Goal: Task Accomplishment & Management: Use online tool/utility

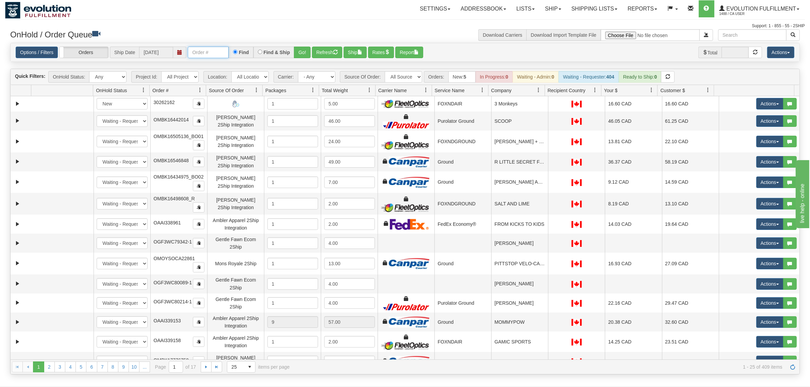
click at [222, 49] on input "text" at bounding box center [208, 53] width 41 height 12
click at [295, 47] on button "Go!" at bounding box center [302, 53] width 17 height 12
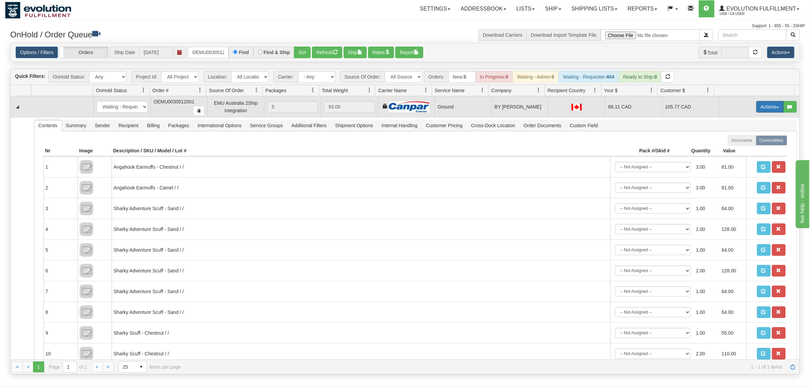
click at [756, 107] on button "Actions" at bounding box center [769, 107] width 27 height 12
click at [735, 149] on span "Ship" at bounding box center [742, 146] width 14 height 5
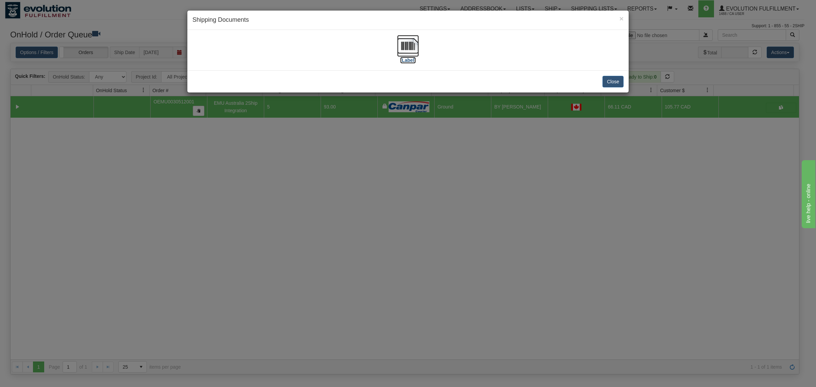
click at [410, 41] on img at bounding box center [408, 46] width 22 height 22
click at [621, 80] on button "Close" at bounding box center [613, 82] width 21 height 12
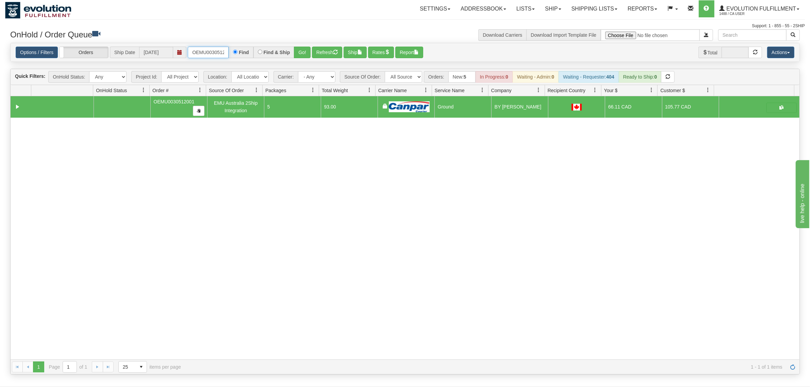
click at [222, 52] on input "OEMU0030512001" at bounding box center [208, 53] width 41 height 12
click at [306, 52] on button "Go!" at bounding box center [302, 53] width 17 height 12
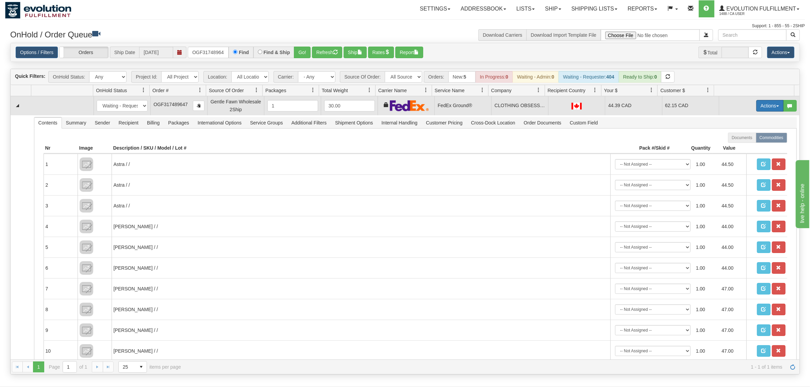
click at [757, 109] on button "Actions" at bounding box center [769, 106] width 27 height 12
click at [738, 147] on span "Ship" at bounding box center [742, 144] width 14 height 5
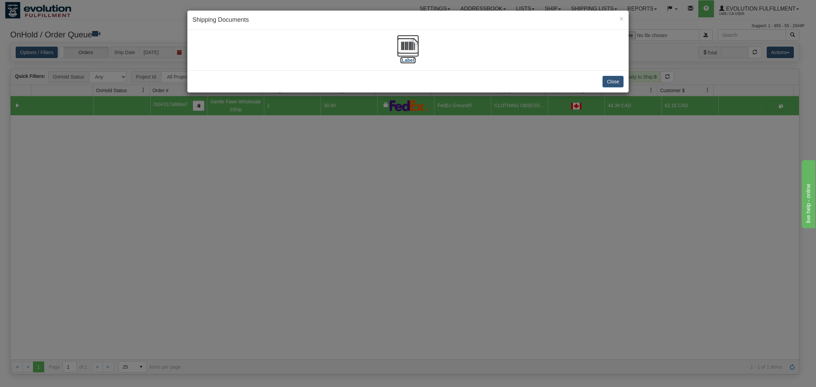
click at [411, 49] on img at bounding box center [408, 46] width 22 height 22
drag, startPoint x: 621, startPoint y: 84, endPoint x: 543, endPoint y: 76, distance: 78.0
click at [620, 84] on button "Close" at bounding box center [613, 82] width 21 height 12
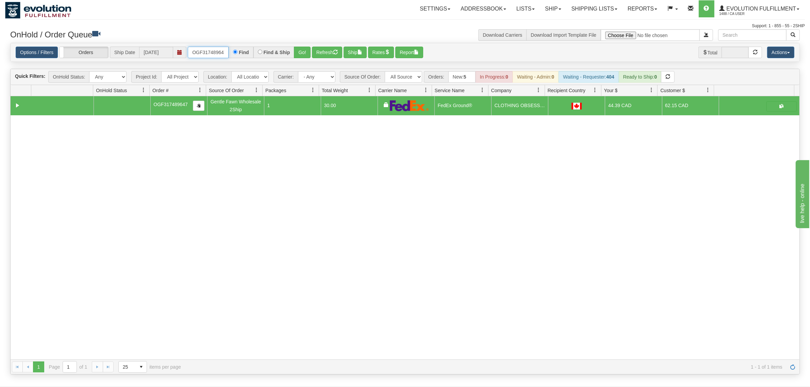
click at [216, 49] on input "OGF317489647" at bounding box center [208, 53] width 41 height 12
type input "OAAIW5965-1"
click at [299, 51] on button "Go!" at bounding box center [302, 53] width 17 height 12
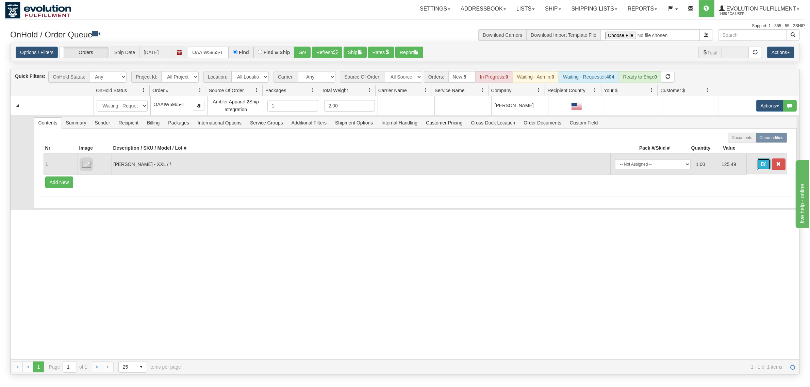
click at [761, 162] on span "button" at bounding box center [763, 164] width 5 height 5
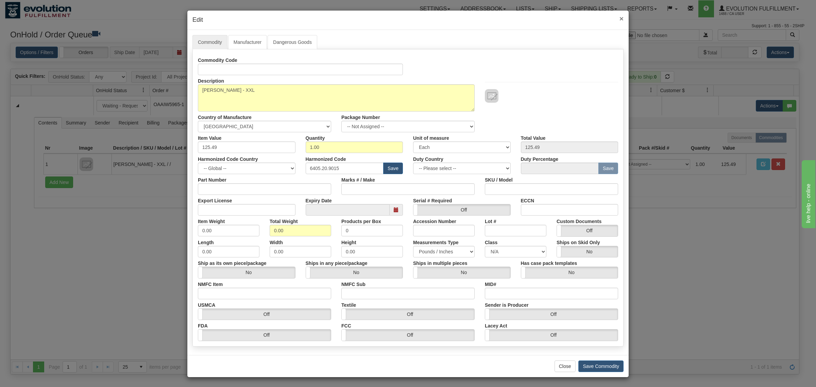
click at [620, 18] on span "×" at bounding box center [622, 19] width 4 height 8
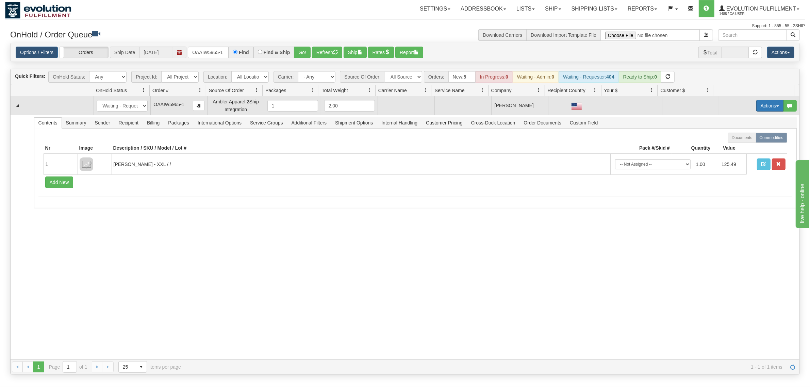
drag, startPoint x: 761, startPoint y: 107, endPoint x: 763, endPoint y: 121, distance: 13.9
click at [761, 107] on button "Actions" at bounding box center [769, 106] width 27 height 12
click at [756, 135] on span "Rate All Services" at bounding box center [755, 136] width 41 height 5
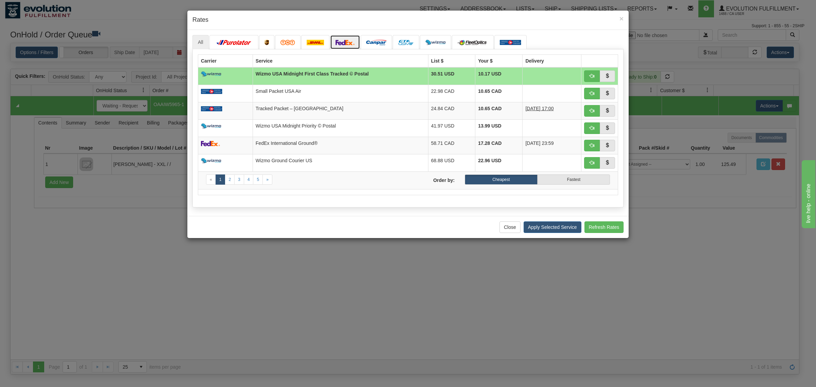
click at [350, 41] on img at bounding box center [345, 42] width 19 height 5
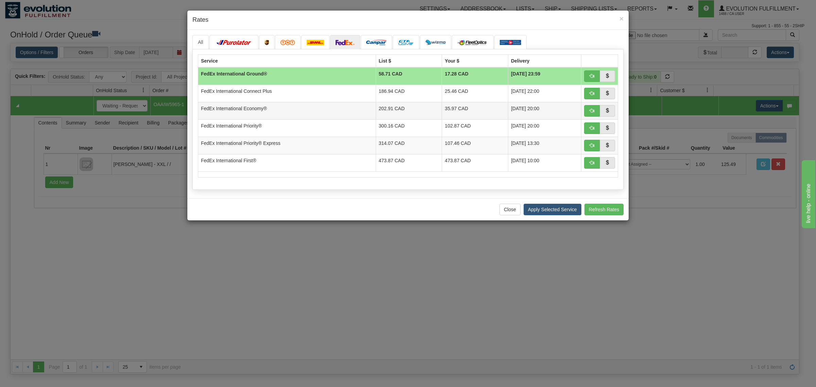
drag, startPoint x: 299, startPoint y: 106, endPoint x: 346, endPoint y: 113, distance: 47.0
click at [300, 106] on td "FedEx International Economy®" at bounding box center [287, 110] width 178 height 17
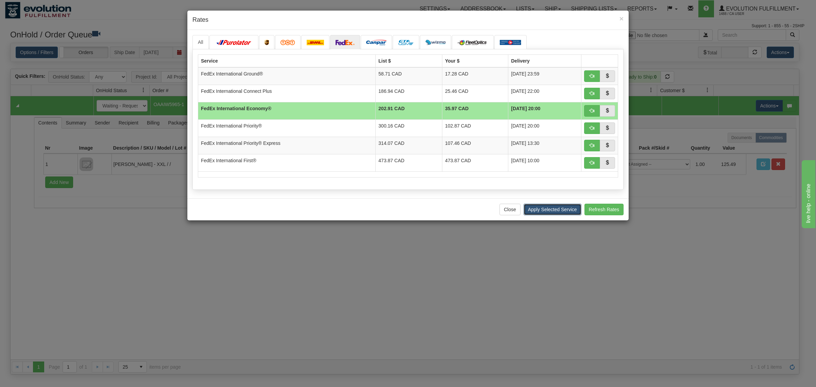
click at [540, 207] on button "Apply Selected Service" at bounding box center [553, 210] width 58 height 12
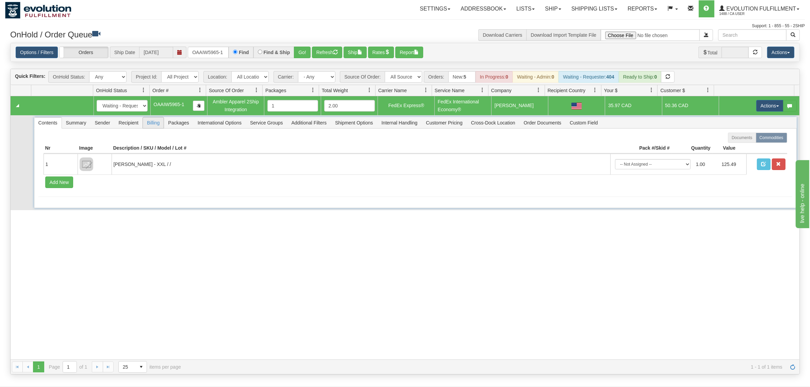
click at [157, 125] on span "Billing" at bounding box center [153, 122] width 21 height 11
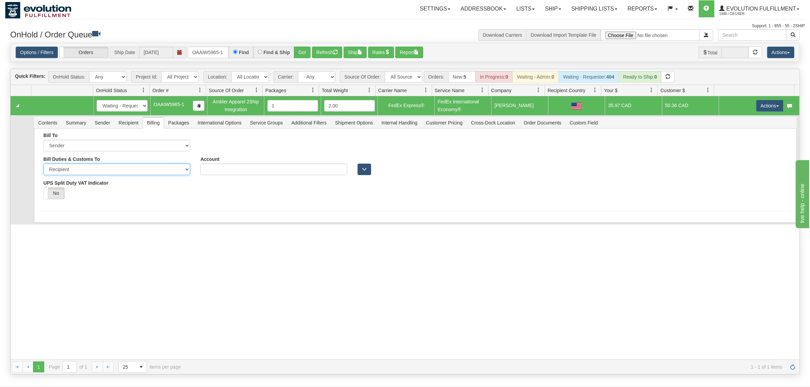
click at [113, 169] on select "Sender Recipient Third Party" at bounding box center [117, 170] width 147 height 12
click at [44, 164] on select "Sender Recipient Third Party" at bounding box center [117, 170] width 147 height 12
click at [104, 174] on select "Sender Recipient Third Party" at bounding box center [117, 170] width 147 height 12
select select "1"
click at [44, 164] on select "Sender Recipient Third Party" at bounding box center [117, 170] width 147 height 12
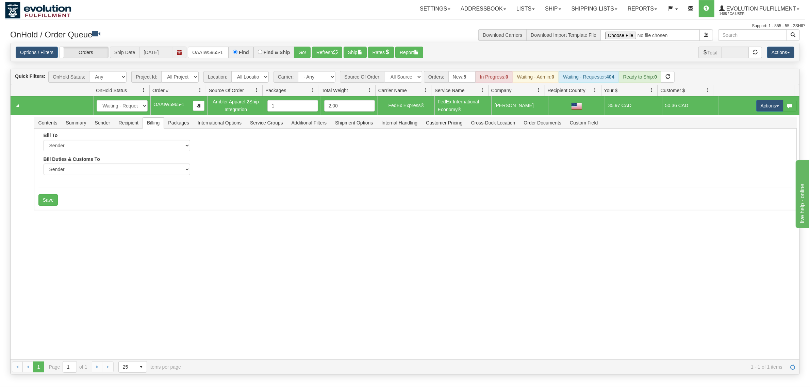
click at [60, 230] on div "31716280 EVOLUTION V3 91345008 0 New In Progress Waiting - Admin Waiting - Requ…" at bounding box center [405, 228] width 789 height 264
click at [52, 202] on button "Save" at bounding box center [48, 200] width 20 height 12
drag, startPoint x: 752, startPoint y: 102, endPoint x: 754, endPoint y: 106, distance: 4.0
click at [756, 102] on button "Actions" at bounding box center [769, 106] width 27 height 12
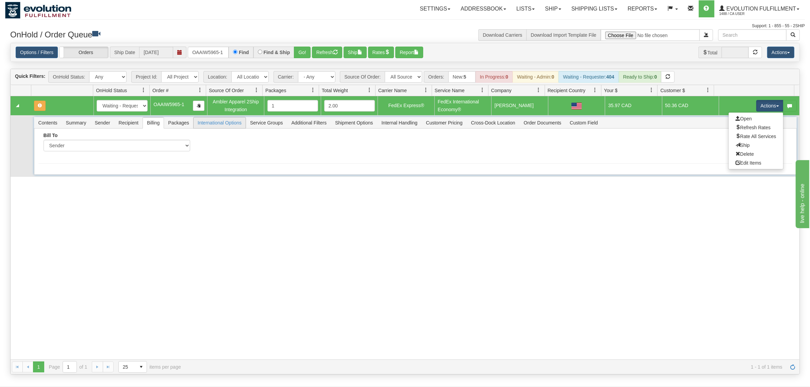
click at [220, 121] on span "International Options" at bounding box center [220, 122] width 52 height 11
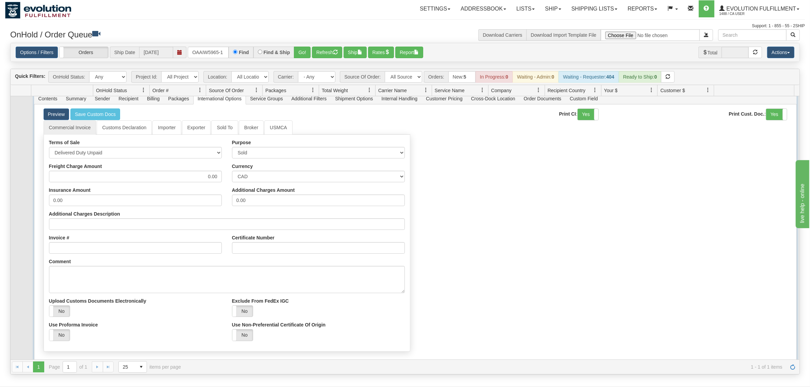
scroll to position [37, 0]
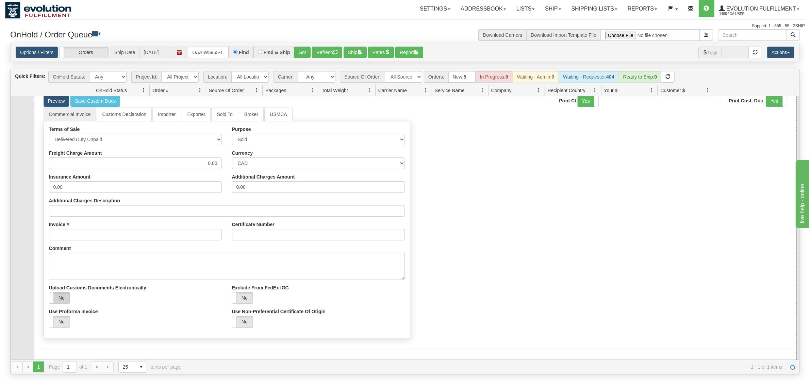
click at [61, 300] on label "No" at bounding box center [59, 297] width 21 height 11
click at [50, 357] on button "Save" at bounding box center [48, 362] width 20 height 12
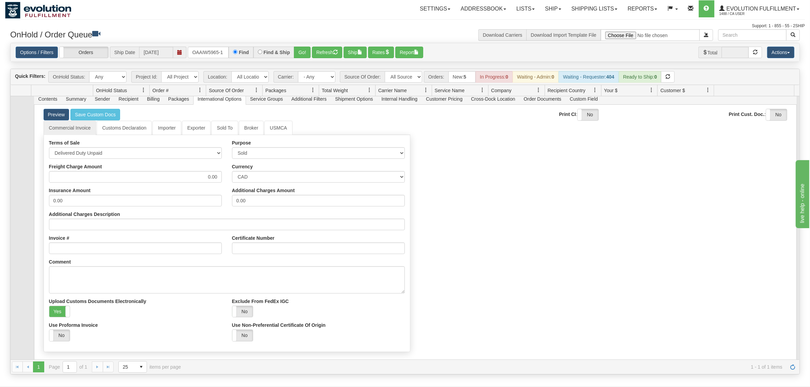
scroll to position [0, 0]
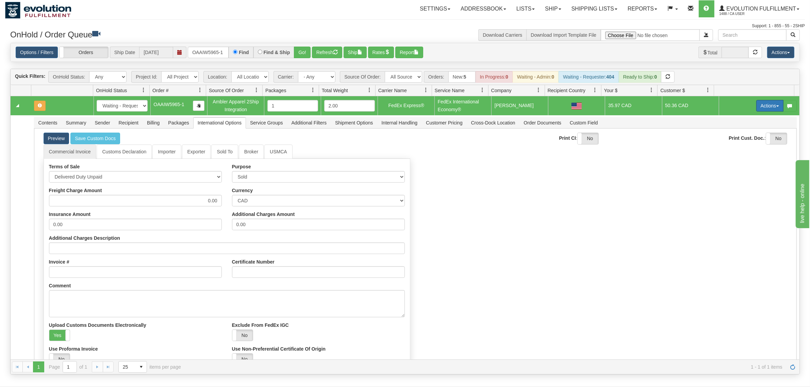
click at [763, 107] on button "Actions" at bounding box center [769, 106] width 27 height 12
click at [738, 147] on span "Ship" at bounding box center [742, 144] width 14 height 5
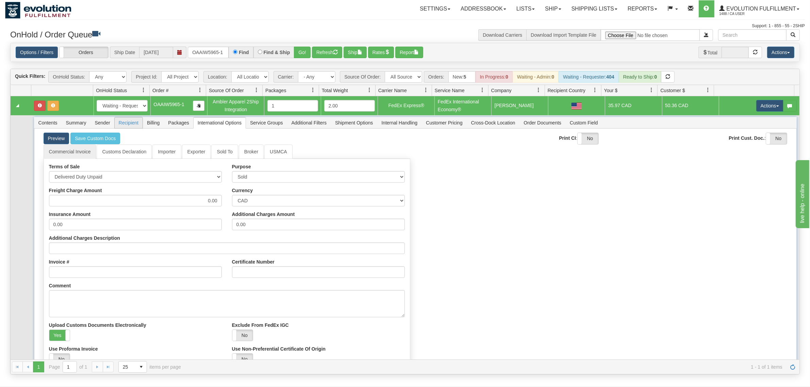
click at [121, 124] on span "Recipient" at bounding box center [129, 122] width 28 height 11
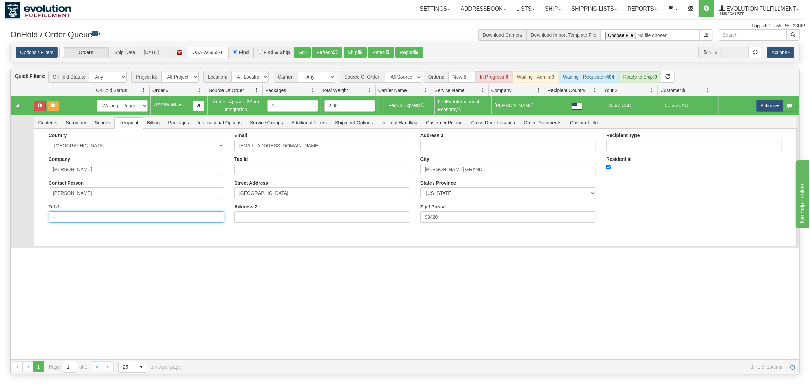
drag, startPoint x: 83, startPoint y: 219, endPoint x: 18, endPoint y: 223, distance: 65.8
click at [18, 223] on tr "Contents Summary Sender Recipient Billing Packages International Options Servic…" at bounding box center [405, 181] width 789 height 133
click at [75, 218] on input "Tel #" at bounding box center [137, 217] width 176 height 12
type input "18886562228"
click at [80, 239] on form "Country AFGHANISTAN ALAND ISLANDS ALBANIA ALGERIA AMERICAN SAMOA ANDORRA ANGOLA…" at bounding box center [415, 193] width 754 height 121
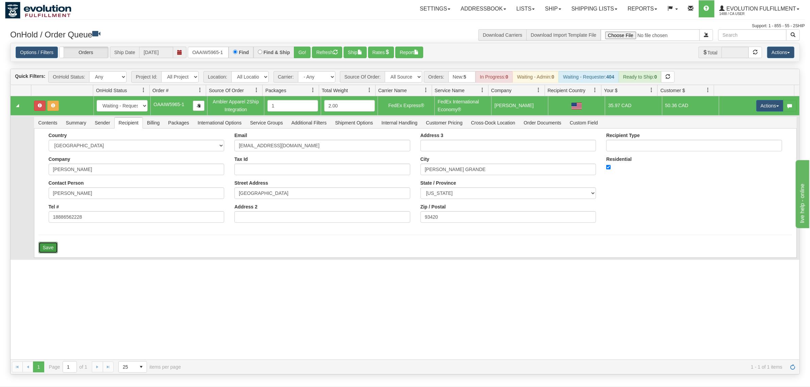
click at [55, 249] on button "Save" at bounding box center [48, 248] width 20 height 12
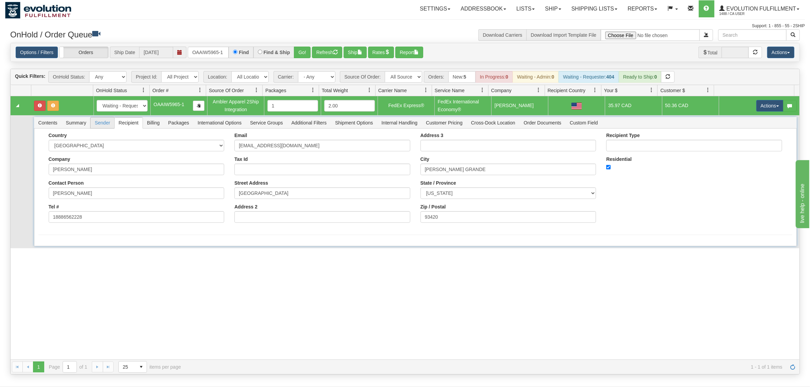
click at [96, 122] on span "Sender" at bounding box center [101, 122] width 23 height 11
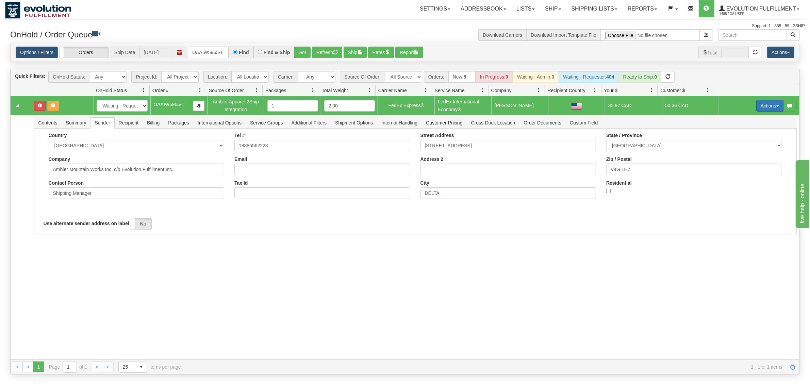
click at [769, 104] on button "Actions" at bounding box center [769, 106] width 27 height 12
drag, startPoint x: 731, startPoint y: 150, endPoint x: 734, endPoint y: 140, distance: 9.9
click at [734, 140] on ul "Open Refresh Rates Rate All Services Ship Delete Edit Items" at bounding box center [755, 140] width 55 height 57
click at [718, 198] on form "Country AFGHANISTAN ALAND ISLANDS ALBANIA ALGERIA AMERICAN SAMOA ANDORRA ANGOLA…" at bounding box center [415, 181] width 754 height 97
click at [759, 107] on button "Actions" at bounding box center [769, 106] width 27 height 12
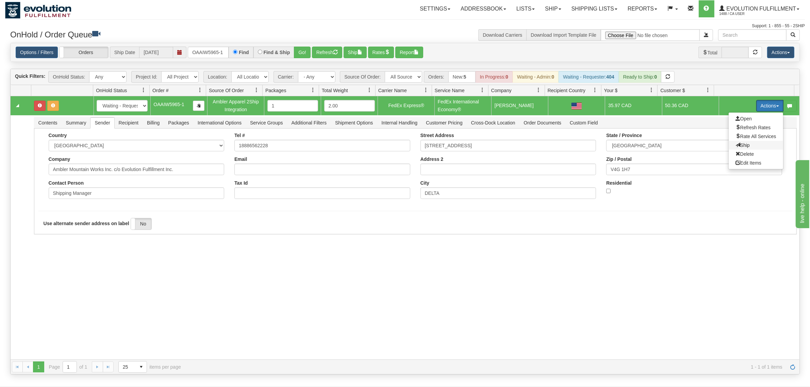
click at [738, 146] on span "Ship" at bounding box center [742, 144] width 14 height 5
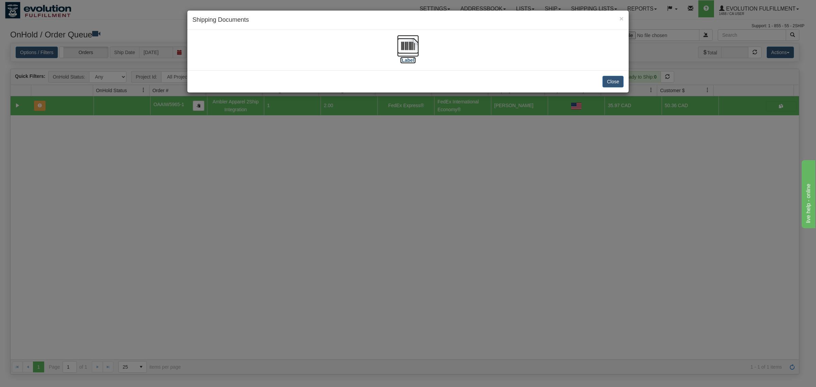
click at [409, 46] on img at bounding box center [408, 46] width 22 height 22
click at [614, 84] on button "Close" at bounding box center [613, 82] width 21 height 12
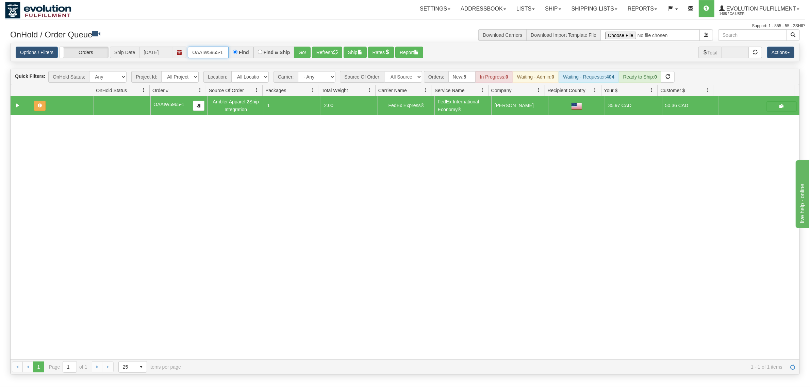
click at [204, 54] on input "OAAIW5965-1" at bounding box center [208, 53] width 41 height 12
click at [204, 53] on input "OAAIW5965-1" at bounding box center [208, 53] width 41 height 12
type input "OAAIW5956-1"
click at [307, 48] on button "Go!" at bounding box center [302, 53] width 17 height 12
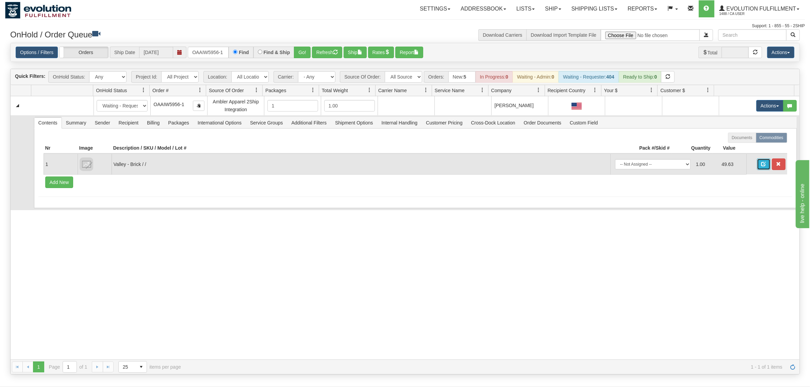
click at [760, 167] on button "button" at bounding box center [764, 164] width 14 height 12
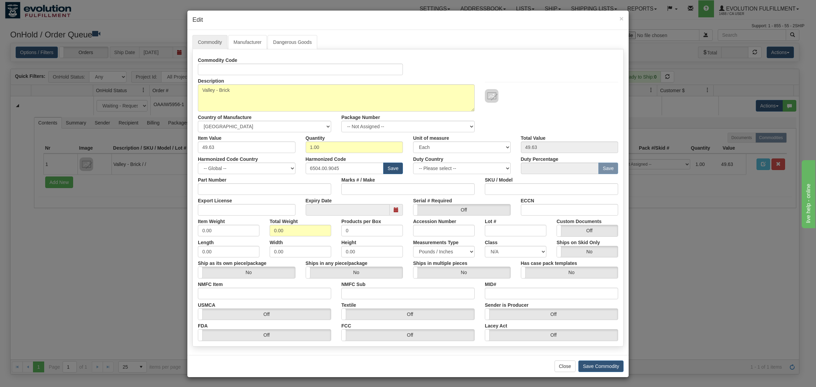
click at [621, 18] on div "× Edit" at bounding box center [407, 20] width 441 height 19
click at [620, 19] on span "×" at bounding box center [622, 19] width 4 height 8
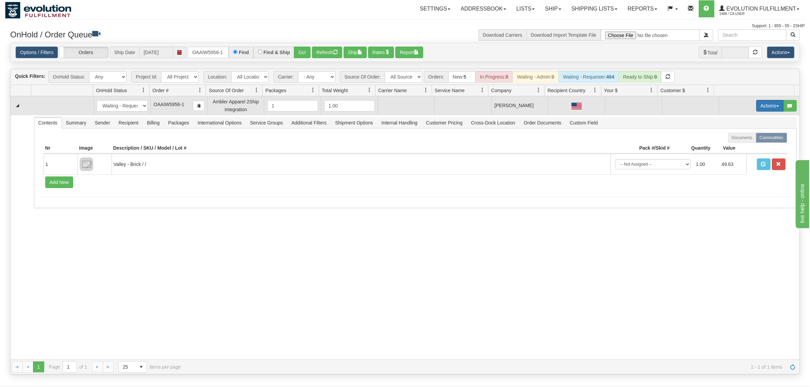
click at [767, 101] on button "Actions" at bounding box center [769, 106] width 27 height 12
click at [753, 133] on link "Rate All Services" at bounding box center [755, 136] width 54 height 9
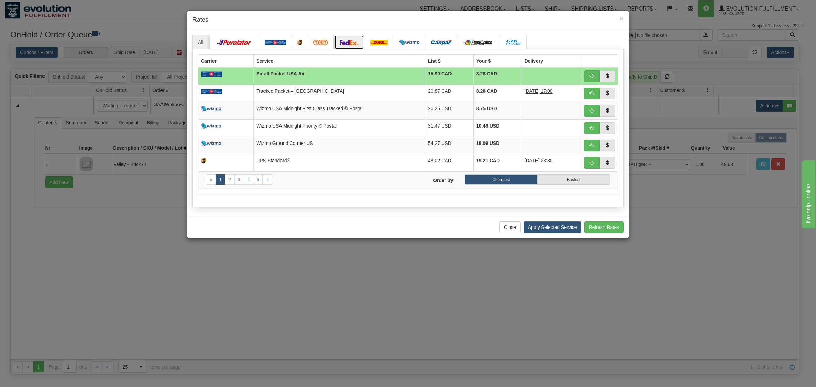
click at [360, 42] on link at bounding box center [349, 42] width 30 height 14
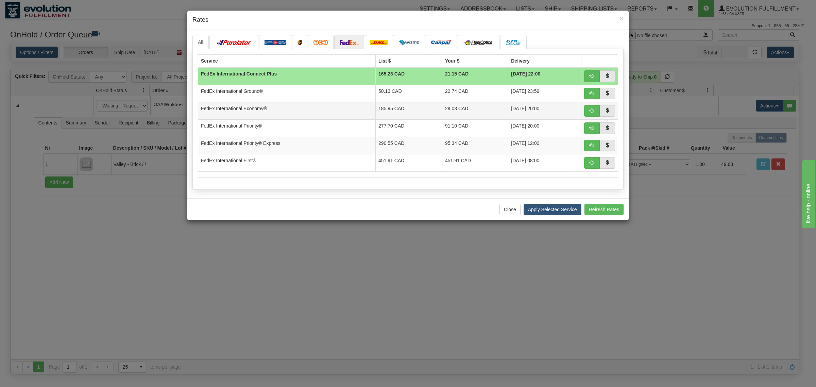
click at [297, 111] on td "FedEx International Economy®" at bounding box center [287, 110] width 178 height 17
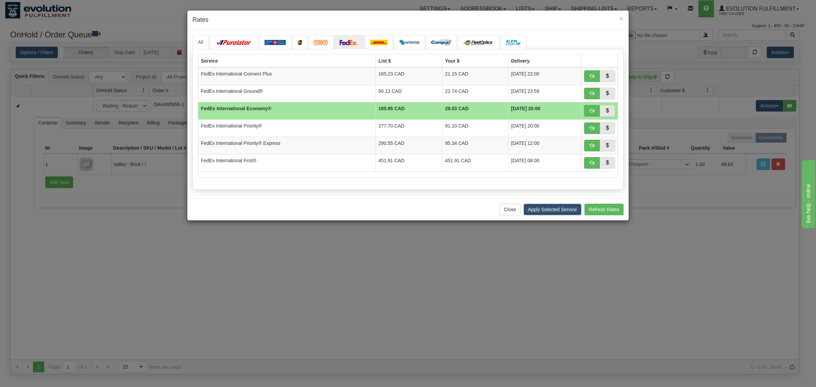
click at [549, 210] on button "Apply Selected Service" at bounding box center [553, 210] width 58 height 12
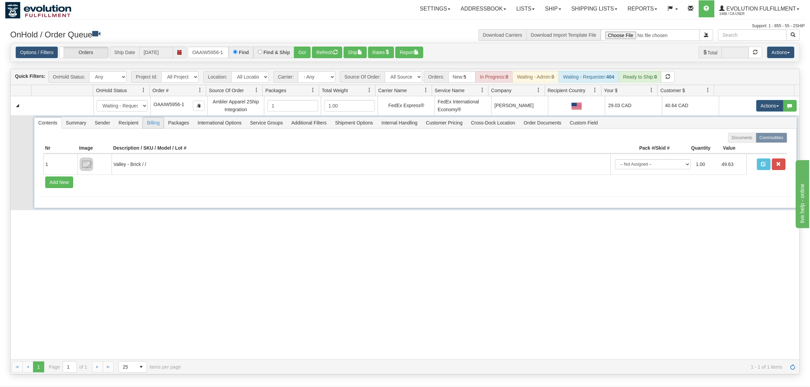
click at [154, 120] on span "Billing" at bounding box center [153, 122] width 21 height 11
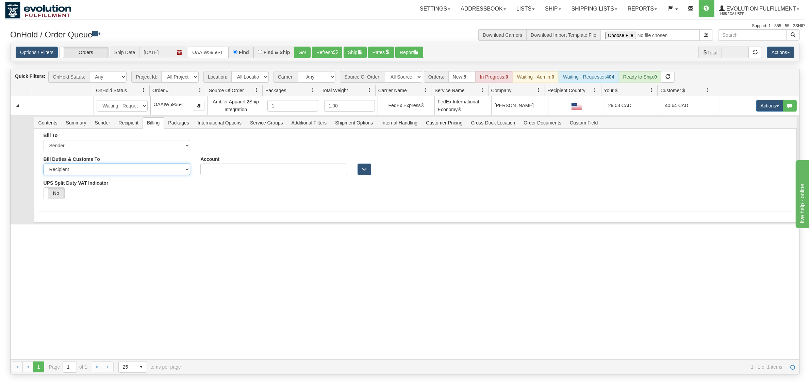
click at [104, 170] on select "Sender Recipient Third Party" at bounding box center [117, 170] width 147 height 12
select select "1"
click at [44, 164] on select "Sender Recipient Third Party" at bounding box center [117, 170] width 147 height 12
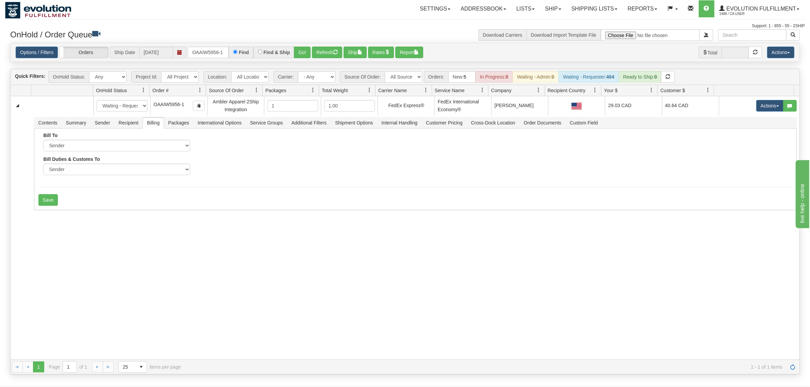
click at [72, 228] on div "31702166 EVOLUTION V3 91313767 0 New In Progress Waiting - Admin Waiting - Requ…" at bounding box center [405, 228] width 789 height 264
click at [53, 203] on button "Save" at bounding box center [48, 200] width 20 height 12
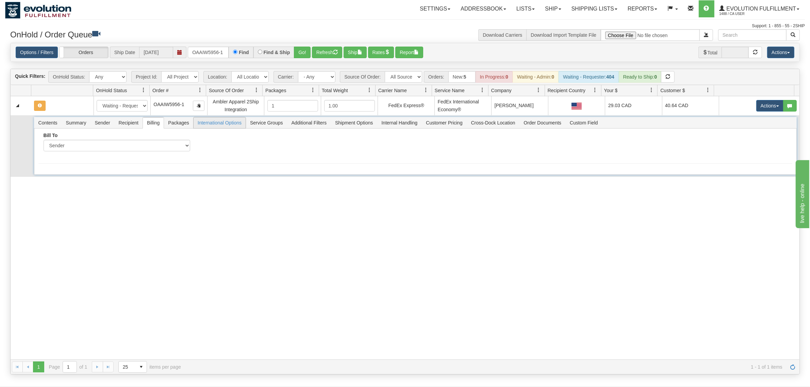
click at [213, 126] on span "International Options" at bounding box center [220, 122] width 52 height 11
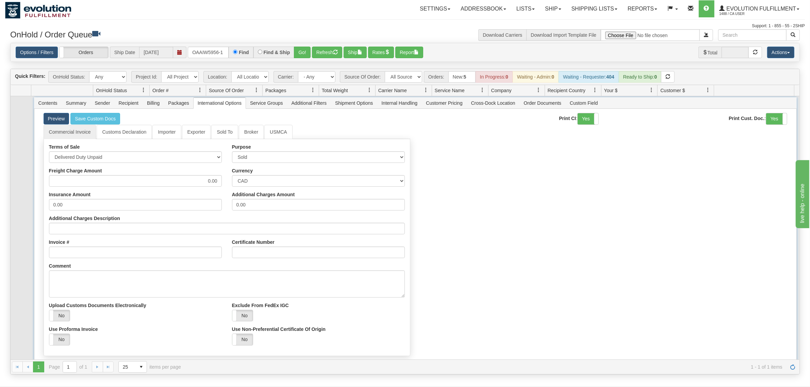
scroll to position [37, 0]
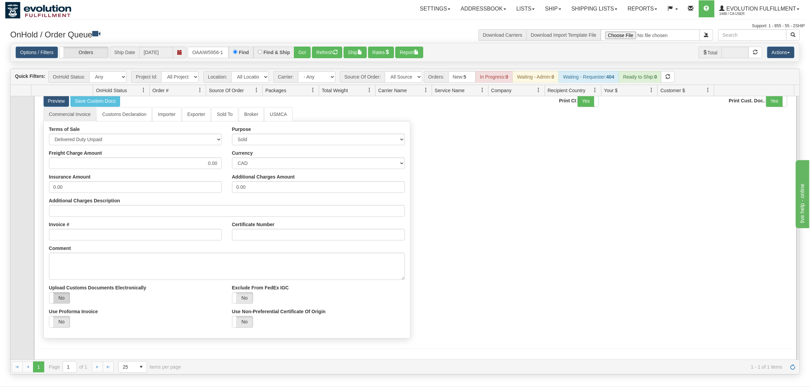
click at [65, 293] on label "No" at bounding box center [59, 297] width 21 height 11
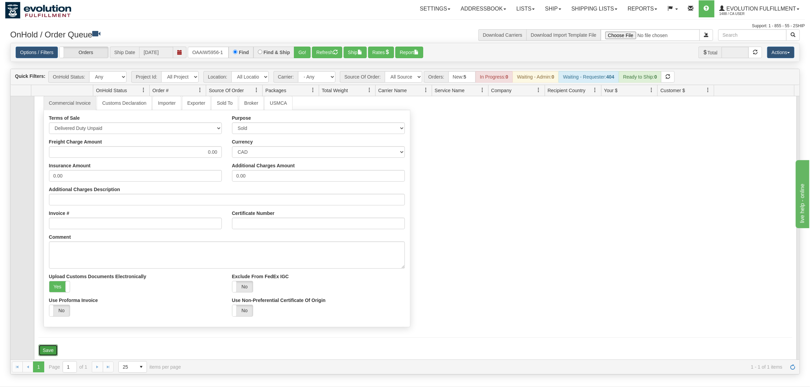
click at [52, 345] on button "Save" at bounding box center [48, 350] width 20 height 12
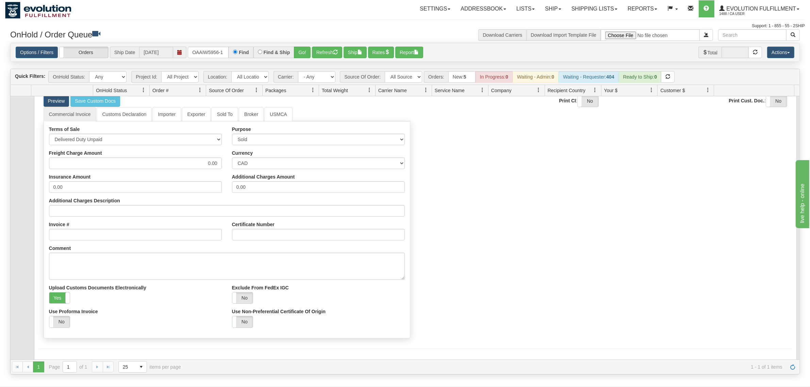
scroll to position [0, 0]
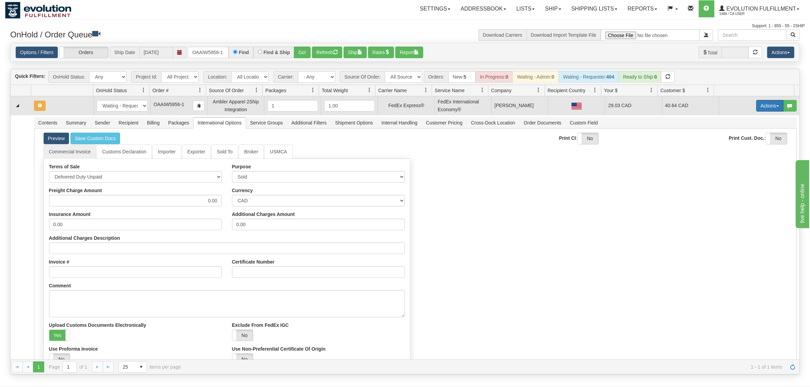
click at [762, 107] on button "Actions" at bounding box center [769, 106] width 27 height 12
click at [739, 144] on span "Ship" at bounding box center [742, 144] width 14 height 5
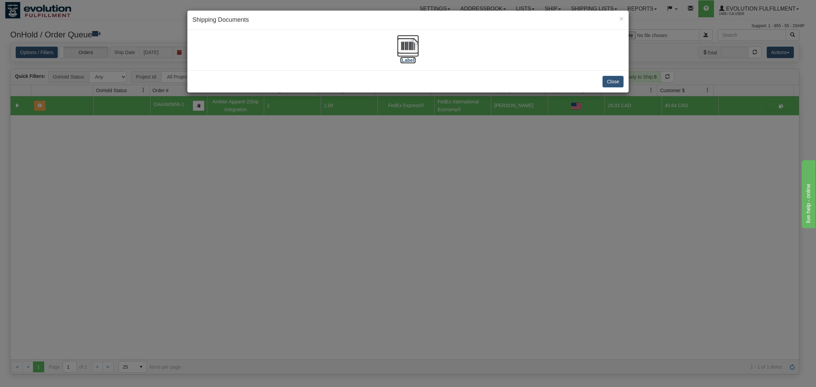
click at [413, 45] on img at bounding box center [408, 46] width 22 height 22
click at [611, 81] on button "Close" at bounding box center [613, 82] width 21 height 12
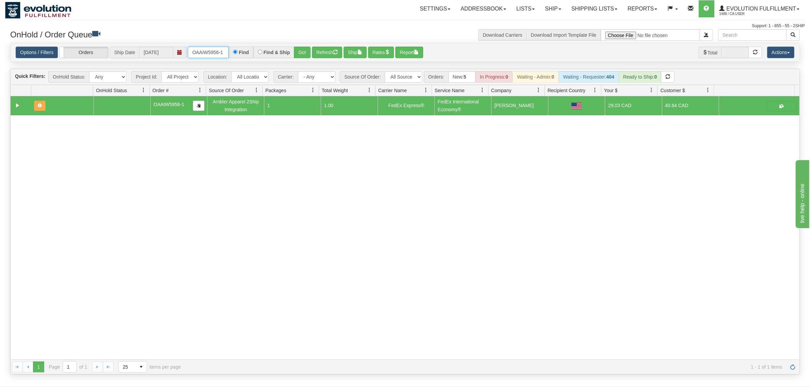
click at [205, 53] on input "OAAIW5956-1" at bounding box center [208, 53] width 41 height 12
type input "OAAIW5964-1"
click at [296, 56] on button "Go!" at bounding box center [302, 53] width 17 height 12
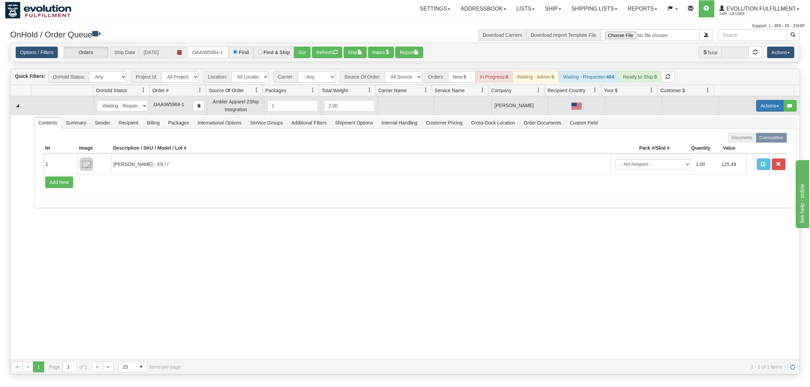
click at [760, 105] on button "Actions" at bounding box center [769, 106] width 27 height 12
click at [749, 135] on span "Rate All Services" at bounding box center [755, 136] width 41 height 5
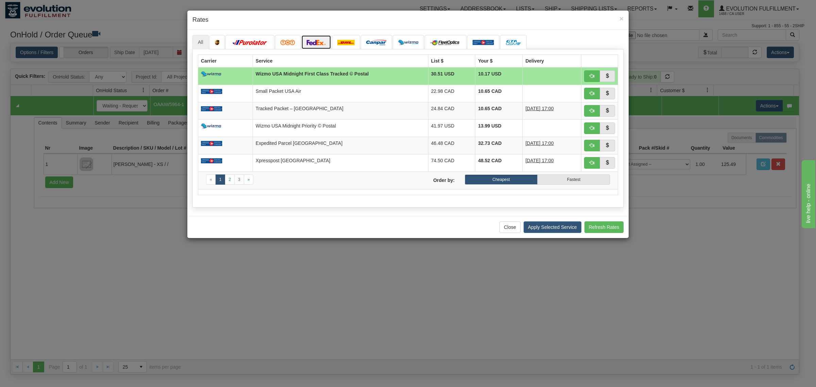
click at [316, 43] on img at bounding box center [316, 42] width 19 height 5
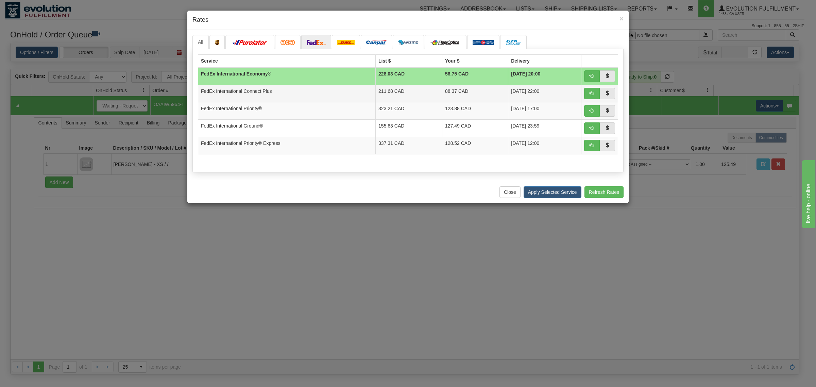
drag, startPoint x: 306, startPoint y: 104, endPoint x: 310, endPoint y: 102, distance: 4.9
click at [309, 103] on td "FedEx International Priority®" at bounding box center [287, 110] width 178 height 17
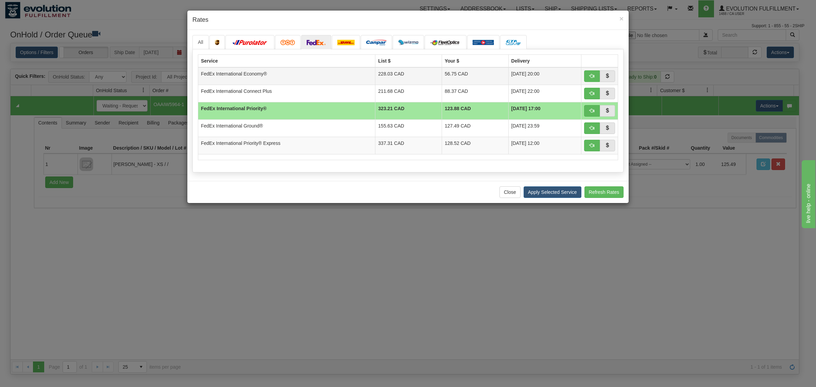
click at [419, 72] on td "228.03 CAD" at bounding box center [408, 76] width 67 height 18
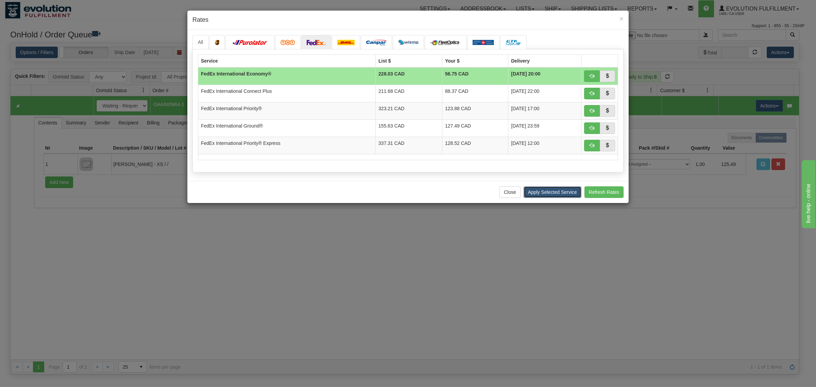
click at [542, 197] on button "Apply Selected Service" at bounding box center [553, 192] width 58 height 12
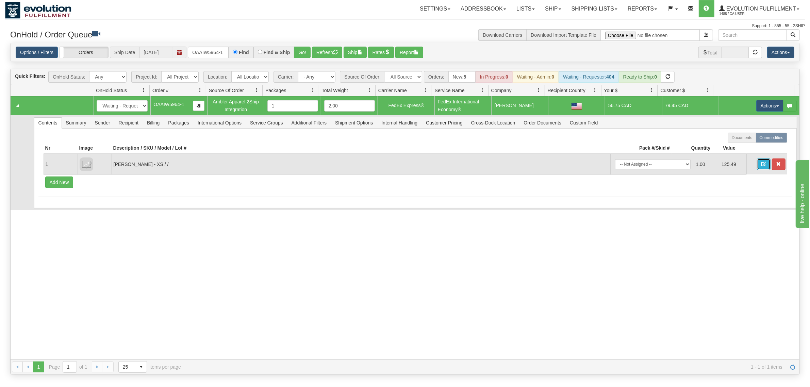
click at [761, 166] on span "button" at bounding box center [763, 164] width 5 height 5
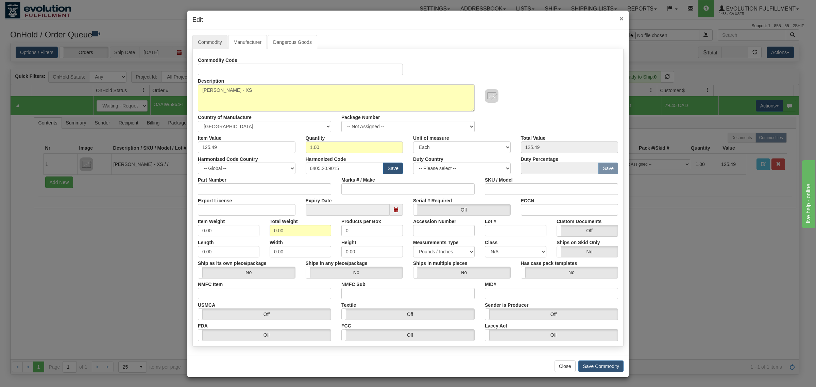
click at [620, 17] on span "×" at bounding box center [622, 19] width 4 height 8
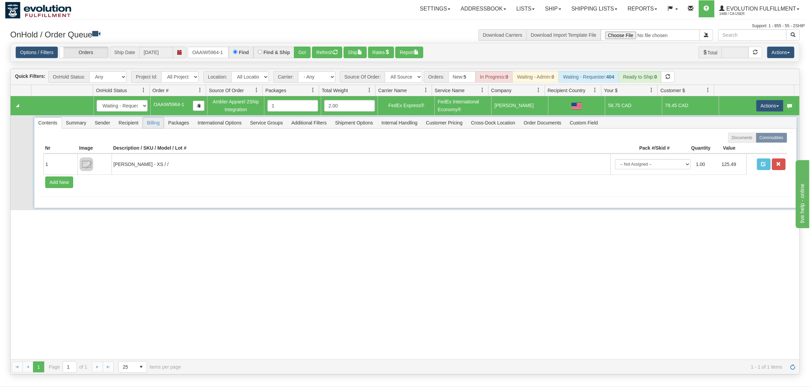
click at [153, 123] on span "Billing" at bounding box center [153, 122] width 21 height 11
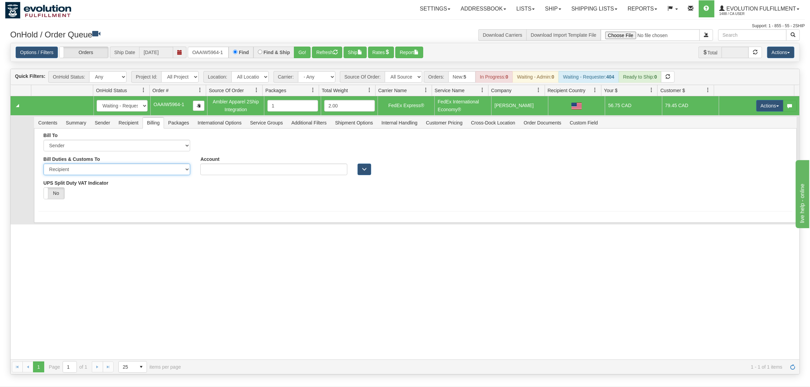
click at [96, 169] on select "Sender Recipient Third Party" at bounding box center [117, 170] width 147 height 12
select select "1"
click at [44, 164] on select "Sender Recipient Third Party" at bounding box center [117, 170] width 147 height 12
click at [48, 203] on button "Save" at bounding box center [48, 200] width 20 height 12
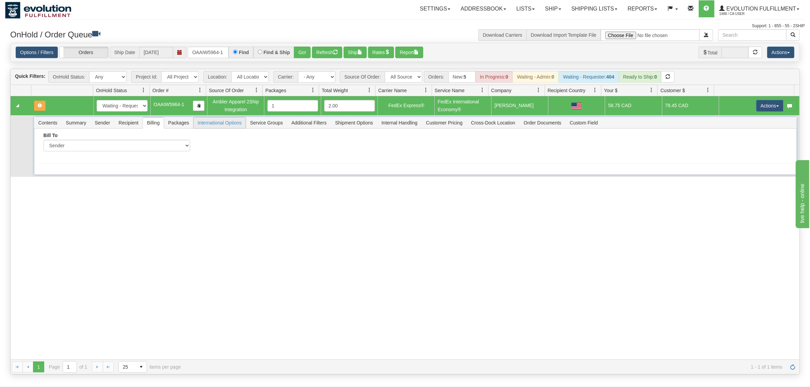
click at [234, 126] on span "International Options" at bounding box center [220, 122] width 52 height 11
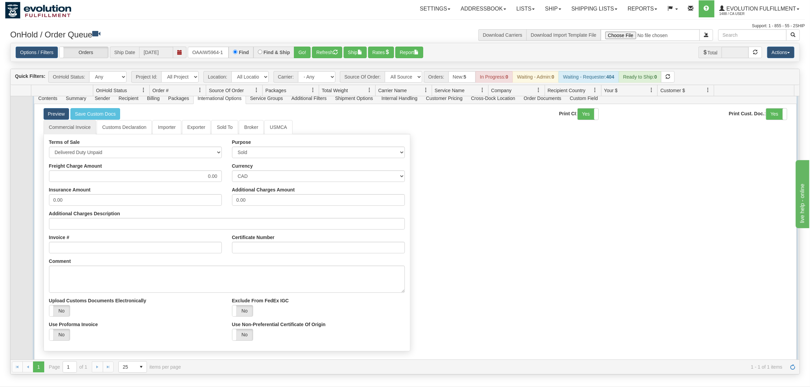
scroll to position [37, 0]
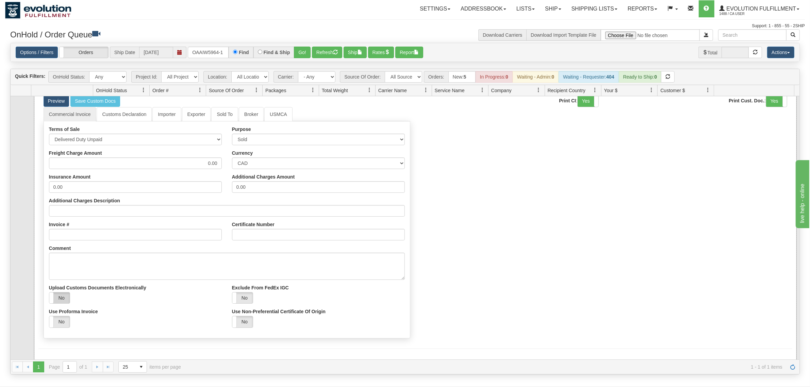
click at [67, 293] on label "No" at bounding box center [59, 297] width 21 height 11
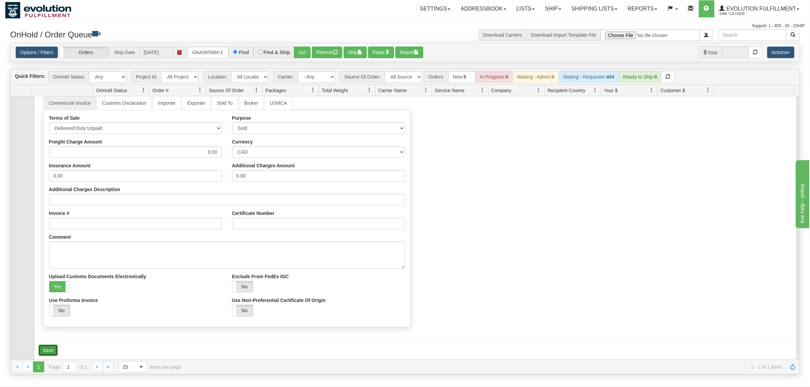
click at [48, 349] on button "Save" at bounding box center [48, 350] width 20 height 12
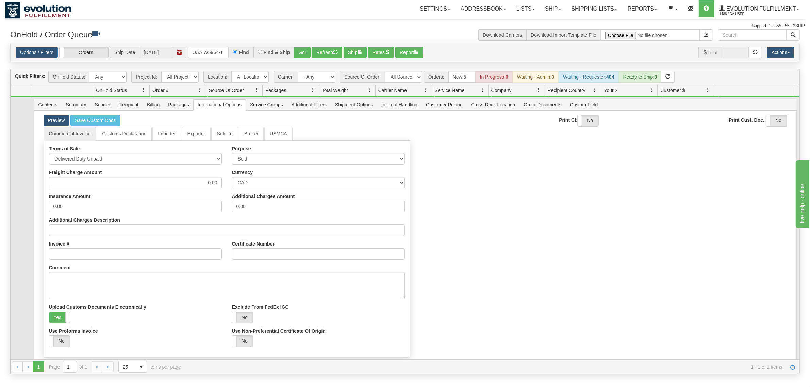
scroll to position [0, 0]
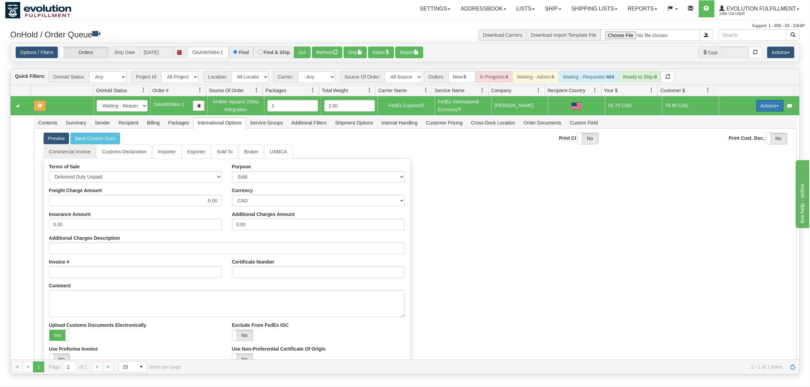
click at [766, 104] on button "Actions" at bounding box center [769, 106] width 27 height 12
click at [737, 144] on span "Ship" at bounding box center [742, 144] width 14 height 5
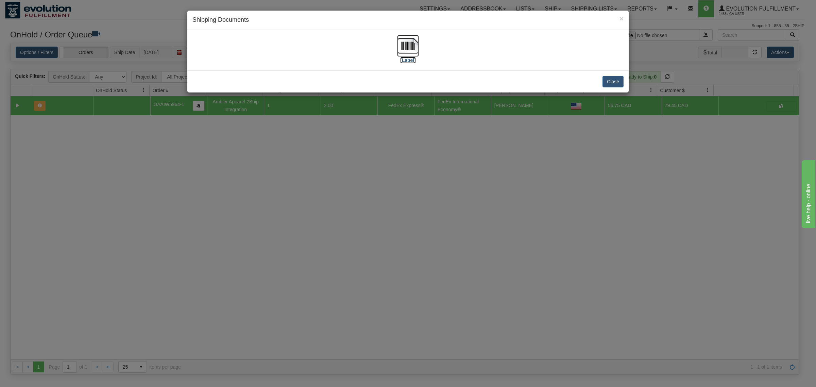
click at [397, 43] on img at bounding box center [408, 46] width 22 height 22
click at [616, 83] on button "Close" at bounding box center [613, 82] width 21 height 12
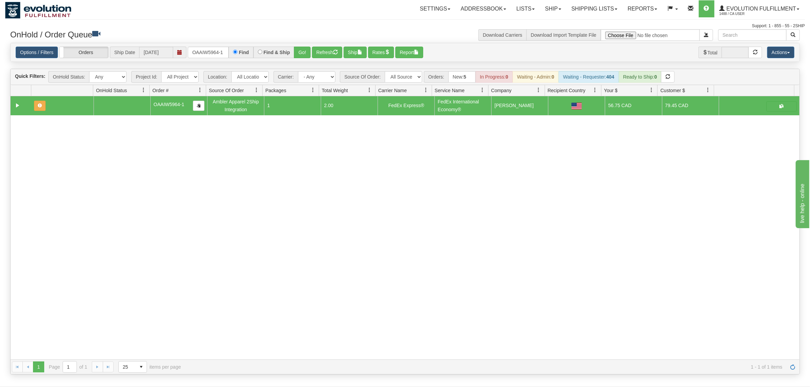
click at [215, 60] on div "Options / Filters Group Shipments Orders Ship Date 10/06/2025 OAAIW5964-1 Find …" at bounding box center [405, 52] width 789 height 18
click at [212, 50] on input "OAAIW5964-1" at bounding box center [208, 53] width 41 height 12
type input "OAAIW5963-1"
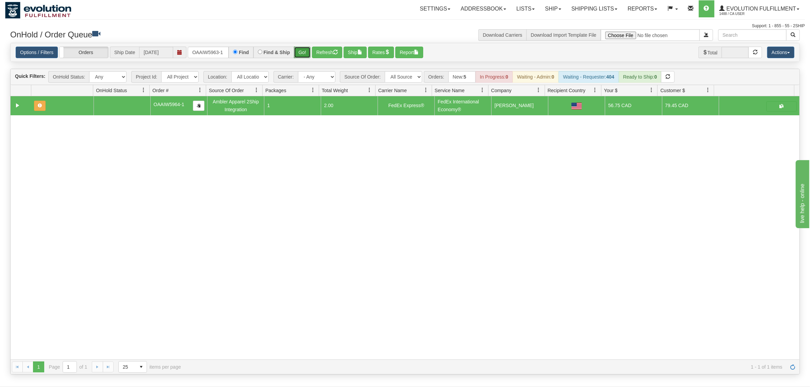
click at [300, 50] on button "Go!" at bounding box center [302, 53] width 17 height 12
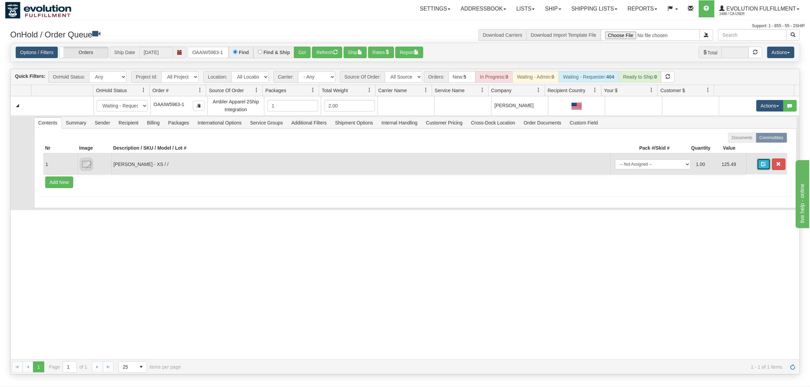
click at [761, 166] on span "button" at bounding box center [763, 164] width 5 height 5
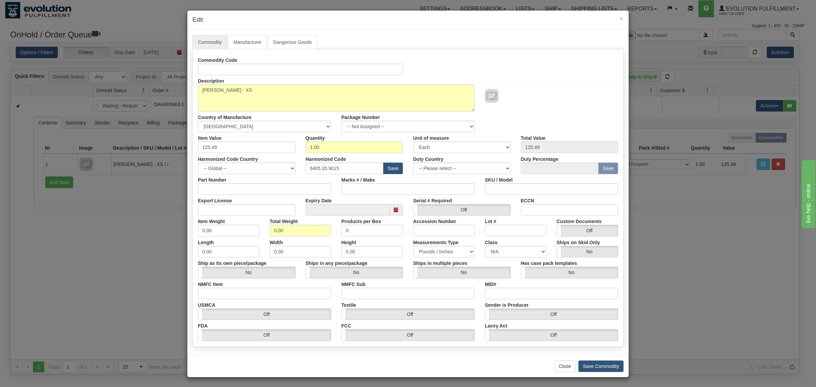
click at [622, 16] on div "× Edit" at bounding box center [407, 20] width 441 height 19
click at [620, 17] on span "×" at bounding box center [622, 19] width 4 height 8
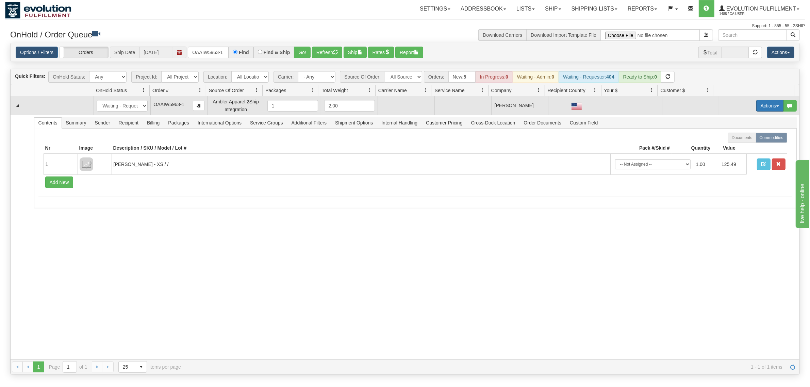
click at [756, 105] on button "Actions" at bounding box center [769, 106] width 27 height 12
click at [742, 137] on span "Rate All Services" at bounding box center [755, 136] width 41 height 5
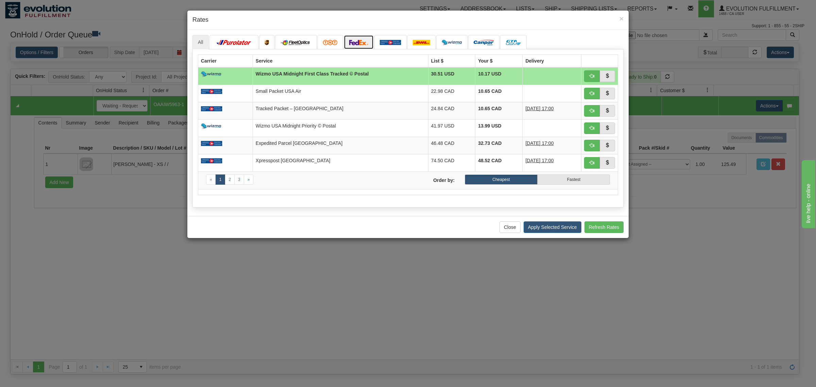
click at [359, 39] on link at bounding box center [359, 42] width 30 height 14
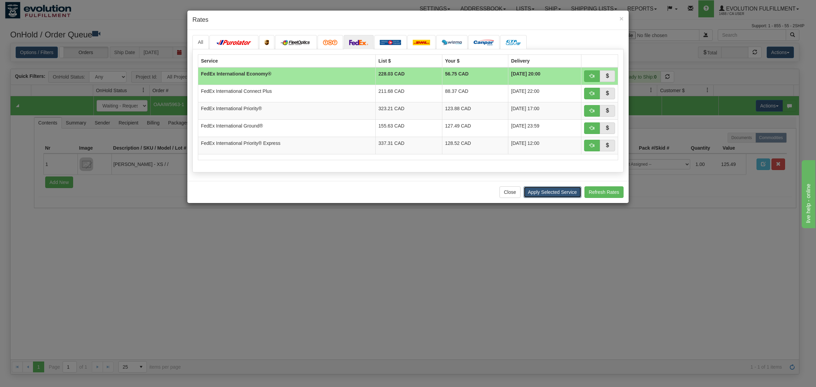
click at [561, 191] on button "Apply Selected Service" at bounding box center [553, 192] width 58 height 12
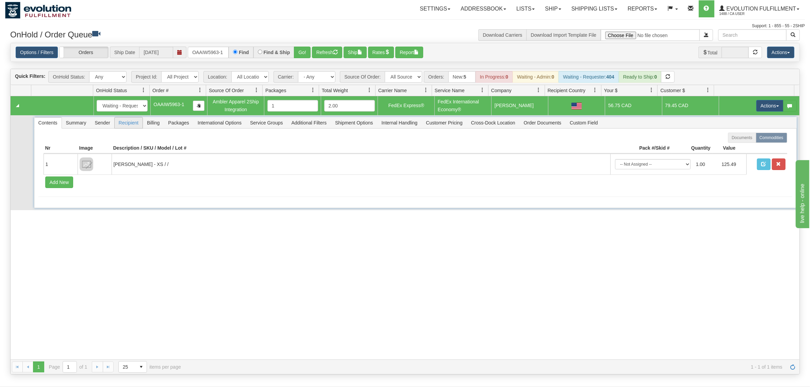
click at [125, 127] on span "Recipient" at bounding box center [129, 122] width 28 height 11
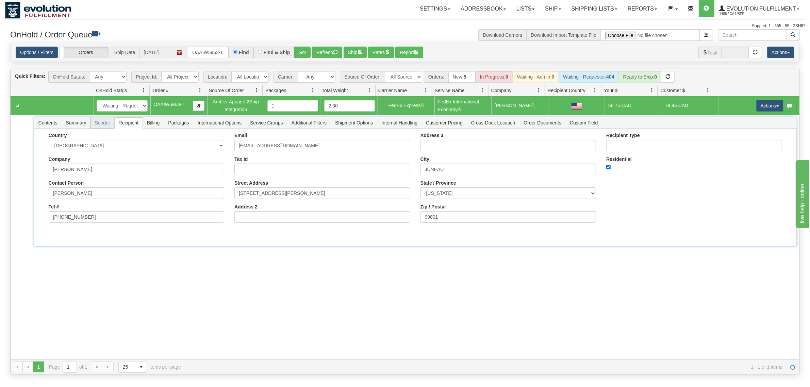
click at [100, 122] on span "Sender" at bounding box center [101, 122] width 23 height 11
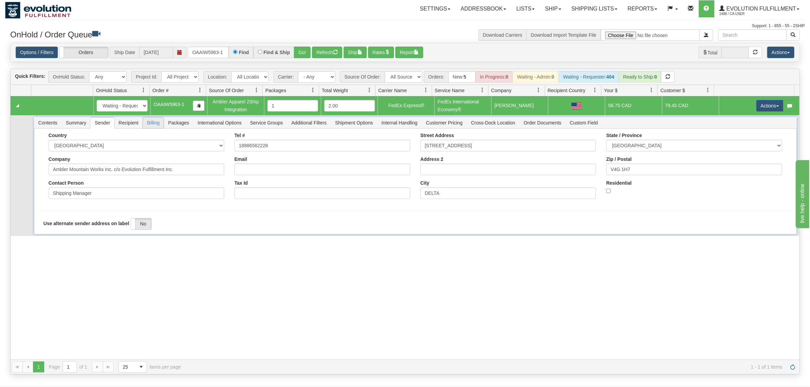
click at [155, 127] on span "Billing" at bounding box center [153, 122] width 21 height 11
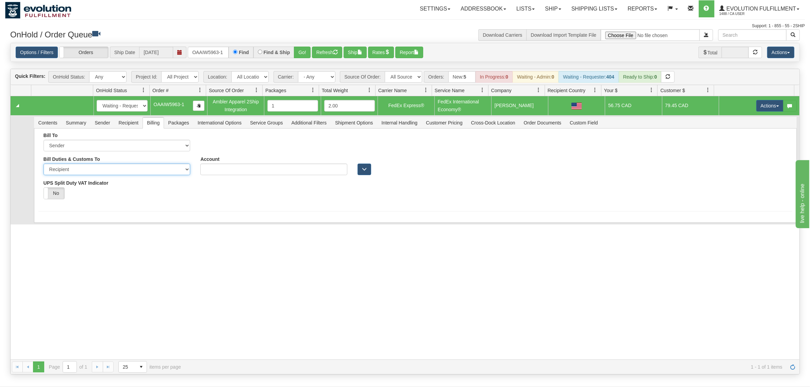
click at [89, 166] on select "Sender Recipient Third Party" at bounding box center [117, 170] width 147 height 12
select select "1"
click at [44, 164] on select "Sender Recipient Third Party" at bounding box center [117, 170] width 147 height 12
click at [50, 207] on div "Bill To Sender Recipient Third Party Collect Account" at bounding box center [415, 170] width 762 height 82
click at [50, 203] on button "Save" at bounding box center [48, 200] width 20 height 12
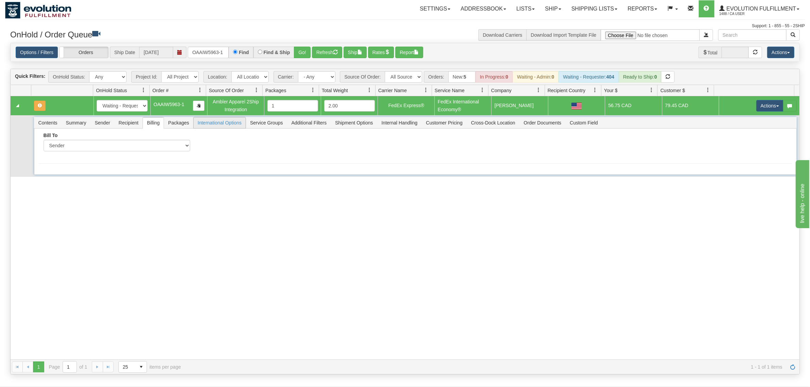
click at [223, 122] on span "International Options" at bounding box center [220, 122] width 52 height 11
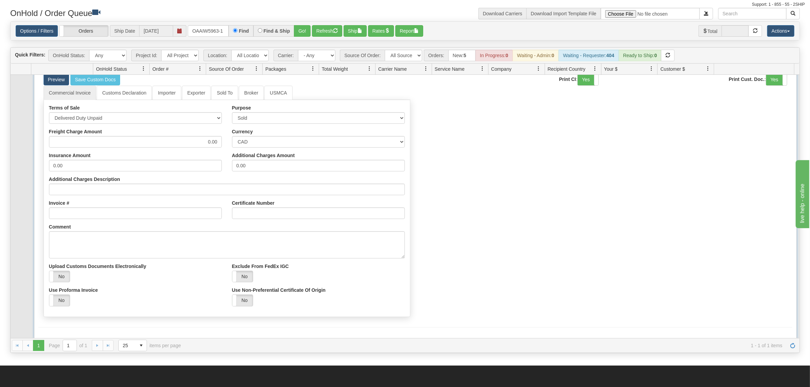
scroll to position [43, 0]
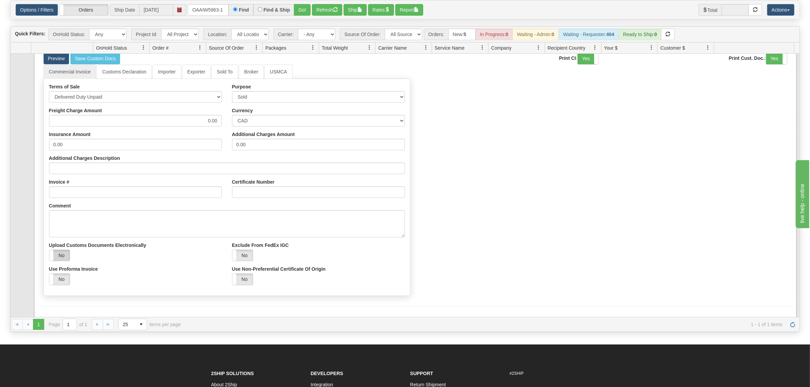
click at [62, 254] on label "No" at bounding box center [59, 255] width 21 height 11
click at [52, 313] on button "Save" at bounding box center [48, 319] width 20 height 12
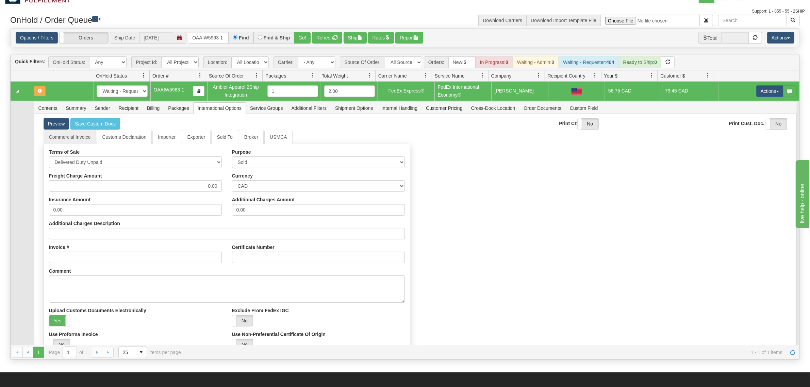
scroll to position [0, 0]
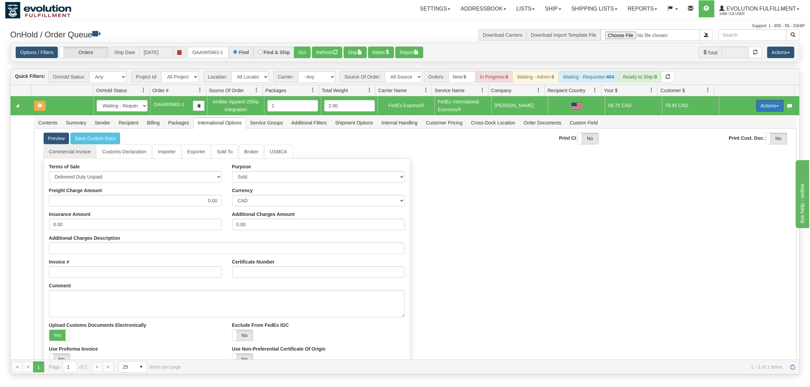
click at [762, 103] on button "Actions" at bounding box center [769, 106] width 27 height 12
click at [743, 144] on link "Ship" at bounding box center [755, 145] width 54 height 9
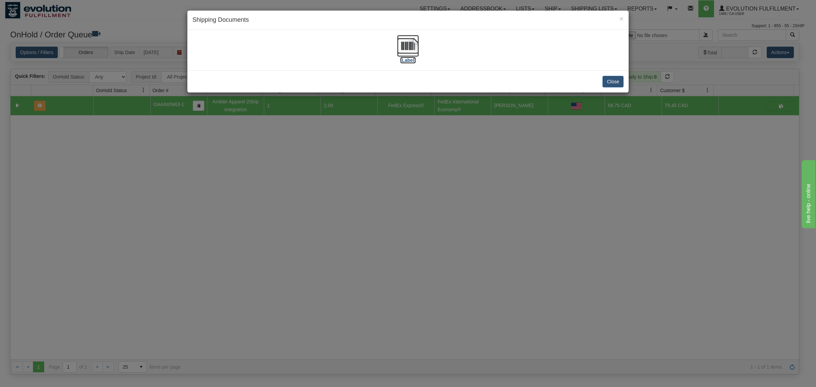
click at [406, 40] on img at bounding box center [408, 46] width 22 height 22
click at [606, 84] on button "Close" at bounding box center [613, 82] width 21 height 12
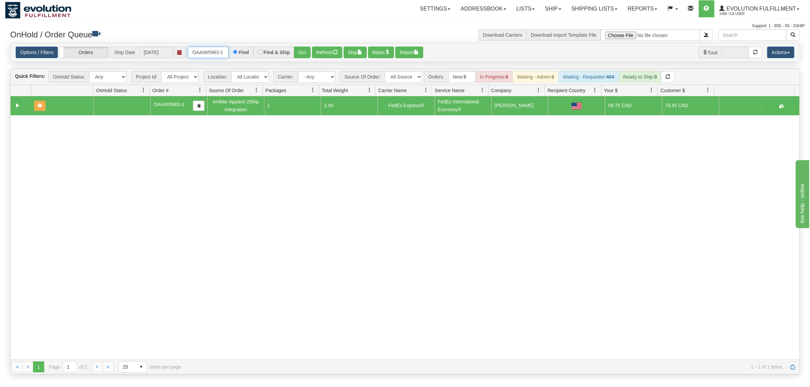
click at [208, 52] on input "OAAIW5963-1" at bounding box center [208, 53] width 41 height 12
type input "OGF317314933"
click at [307, 52] on button "Go!" at bounding box center [302, 53] width 17 height 12
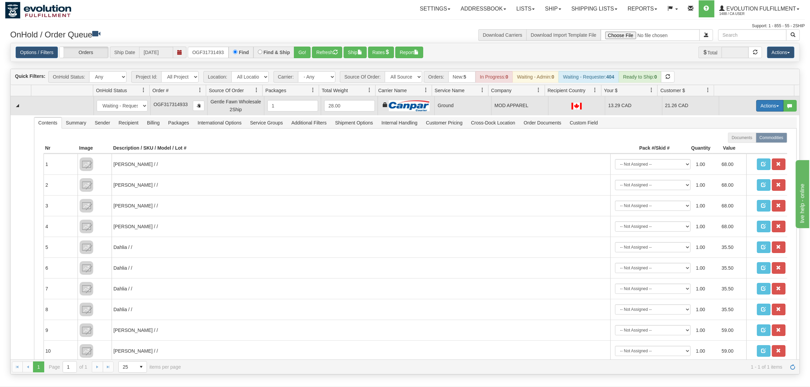
click at [763, 102] on button "Actions" at bounding box center [769, 106] width 27 height 12
click at [738, 142] on link "Ship" at bounding box center [755, 145] width 54 height 9
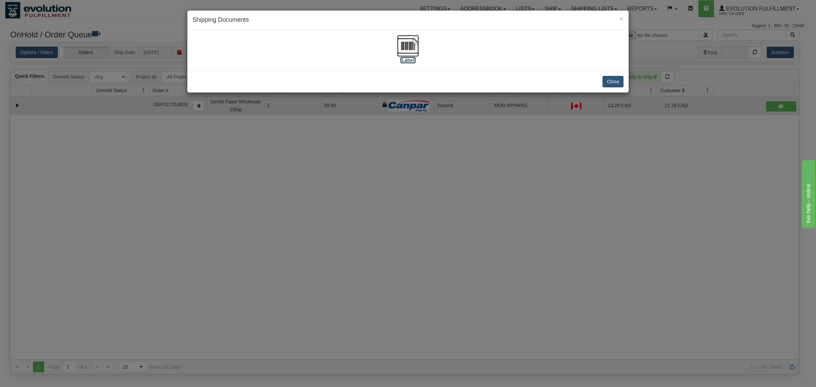
click at [406, 40] on img at bounding box center [408, 46] width 22 height 22
click at [612, 80] on button "Close" at bounding box center [613, 82] width 21 height 12
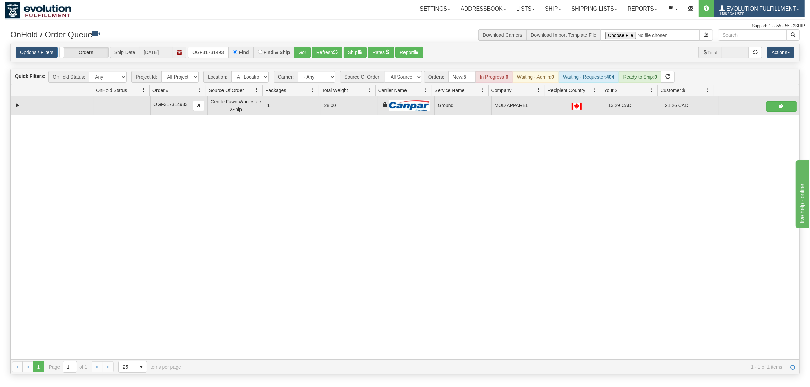
drag, startPoint x: 769, startPoint y: 1, endPoint x: 771, endPoint y: 6, distance: 5.8
click at [769, 1] on link "Evolution Fulfillment 1488 / CA User" at bounding box center [759, 8] width 90 height 17
click at [774, 38] on link "LOG OUT" at bounding box center [769, 41] width 69 height 9
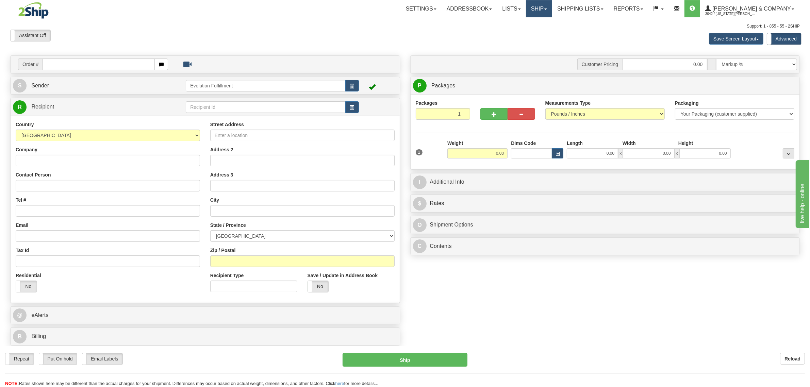
click at [552, 9] on link "Ship" at bounding box center [539, 8] width 26 height 17
click at [545, 33] on span "OnHold / Order Queue" at bounding box center [521, 32] width 48 height 5
